Goal: Navigation & Orientation: Find specific page/section

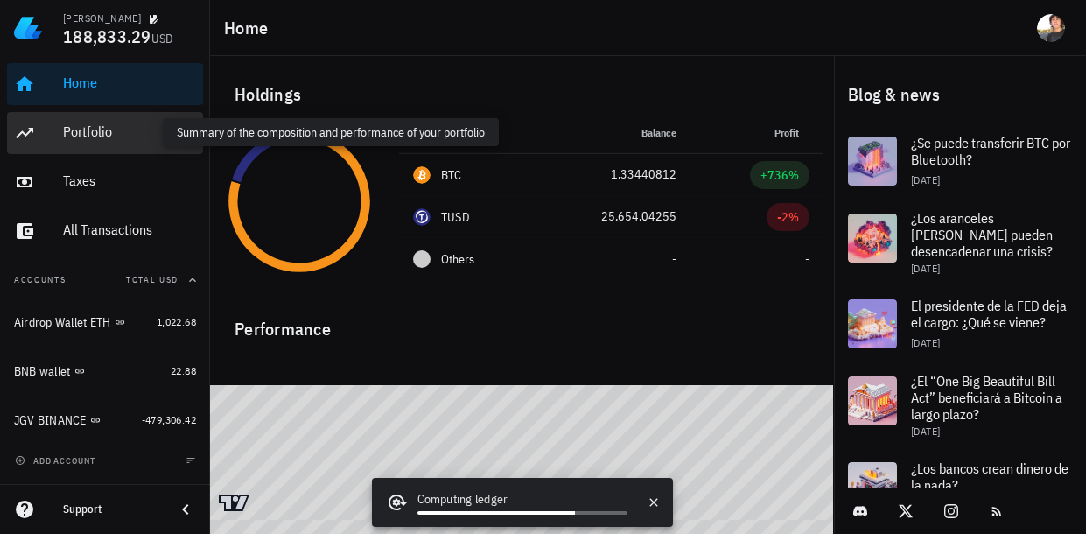
click at [109, 130] on div "Portfolio" at bounding box center [129, 131] width 133 height 17
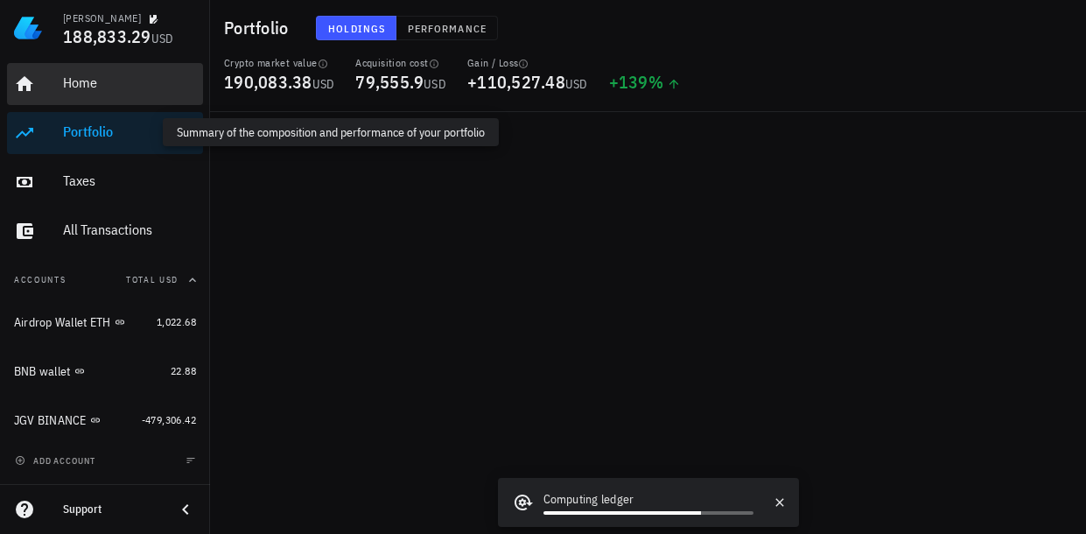
click at [123, 70] on div "Home" at bounding box center [129, 83] width 133 height 39
